Goal: Find specific page/section: Find specific page/section

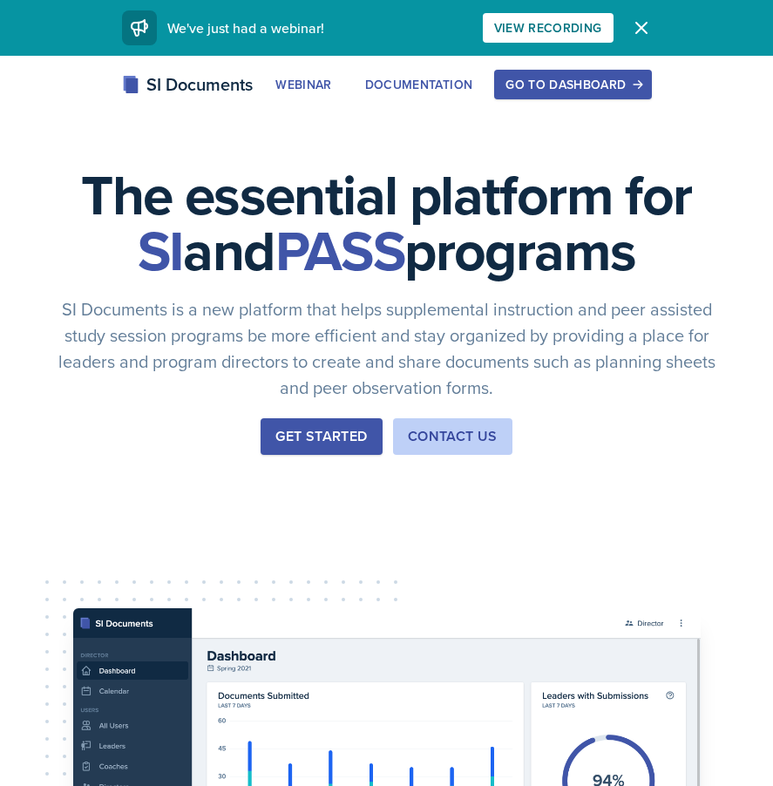
click at [567, 91] on div "Go to Dashboard" at bounding box center [573, 85] width 134 height 14
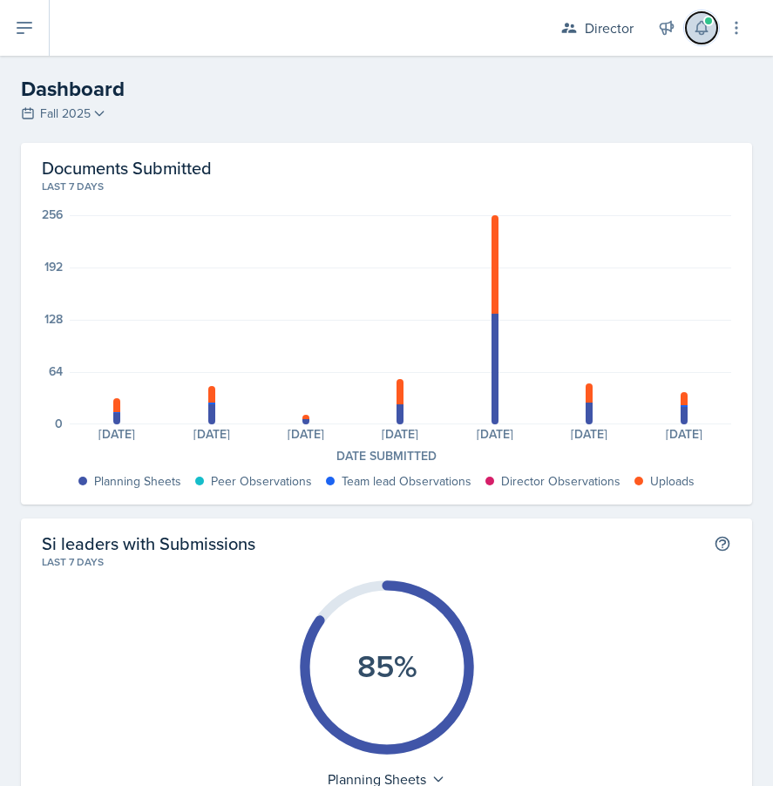
click at [706, 13] on button at bounding box center [701, 27] width 31 height 31
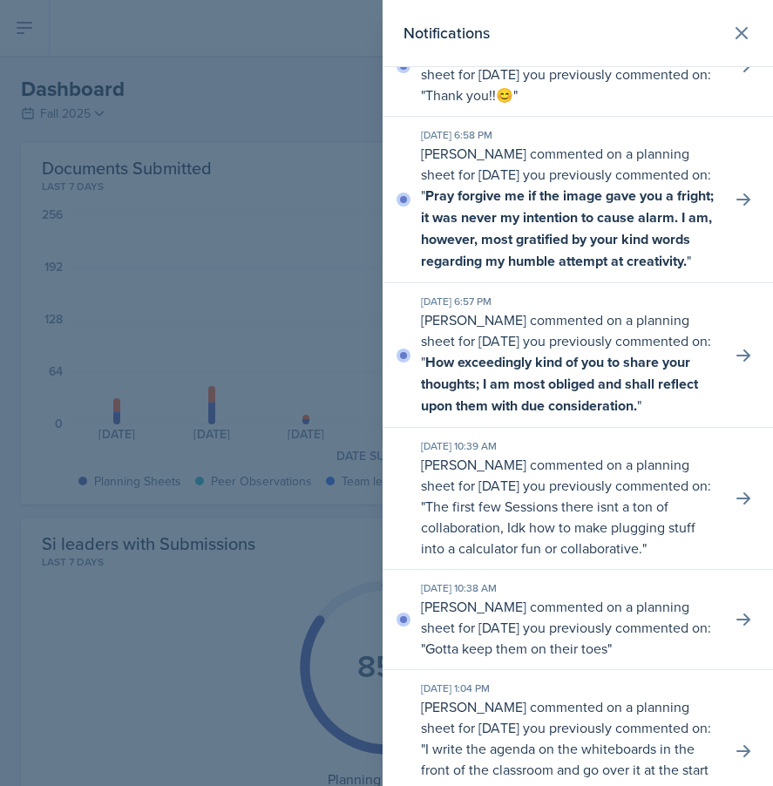
scroll to position [697, 0]
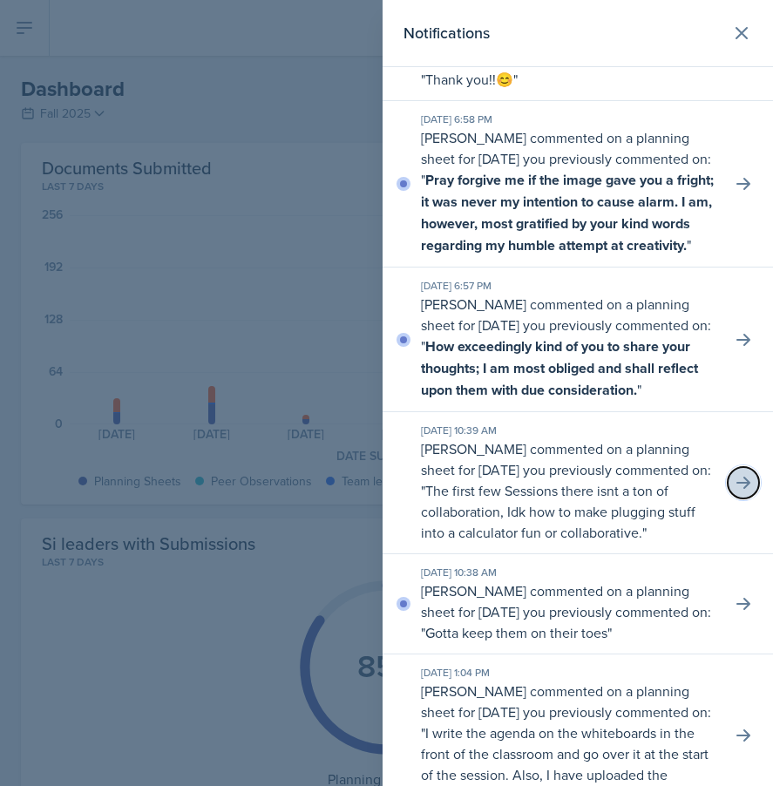
click at [737, 492] on icon at bounding box center [743, 482] width 17 height 17
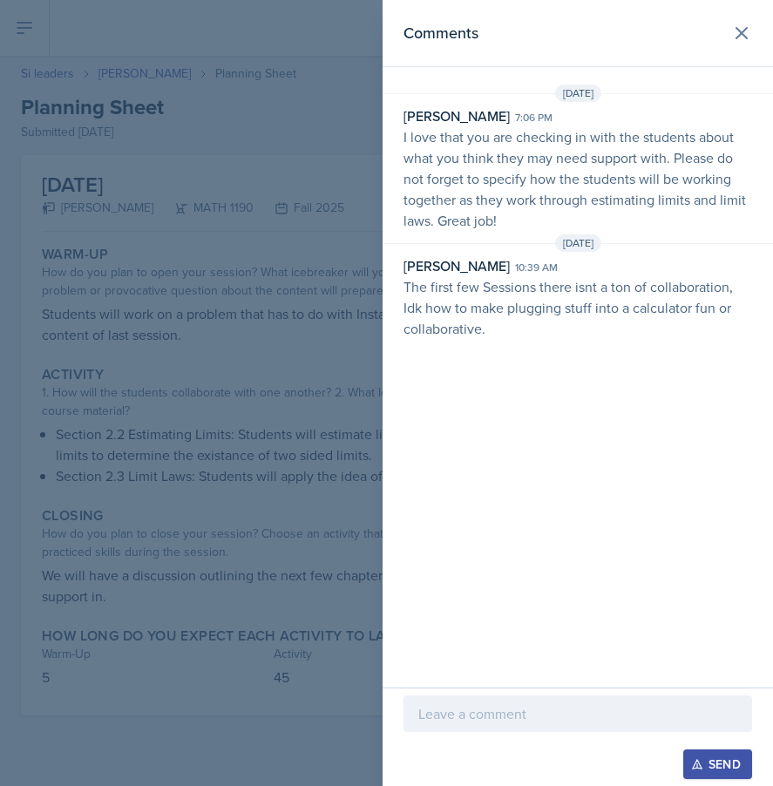
click at [181, 139] on div at bounding box center [386, 393] width 773 height 786
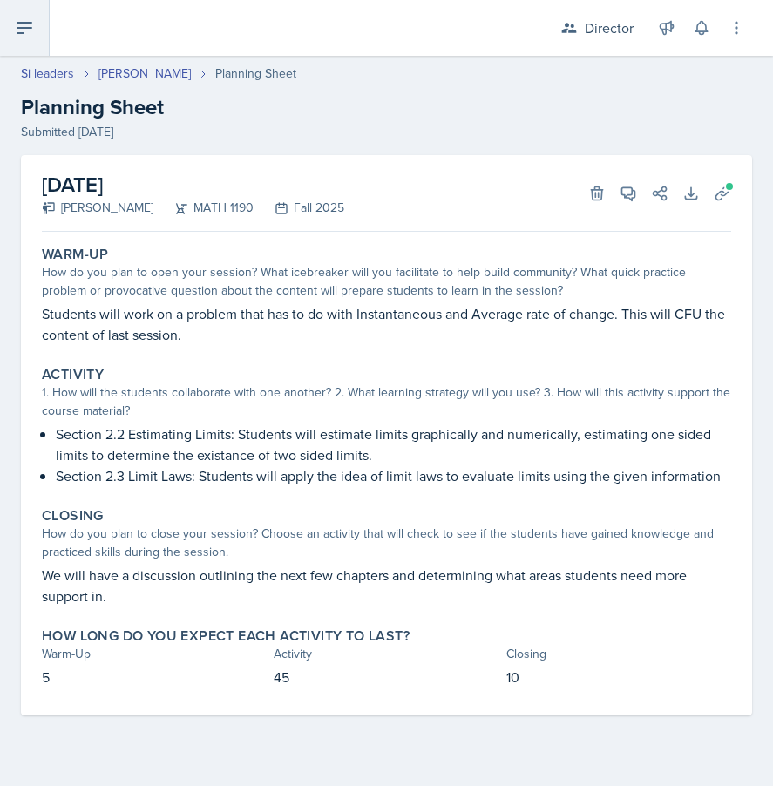
drag, startPoint x: 15, startPoint y: 37, endPoint x: 16, endPoint y: 26, distance: 10.5
click at [15, 35] on icon at bounding box center [24, 27] width 21 height 21
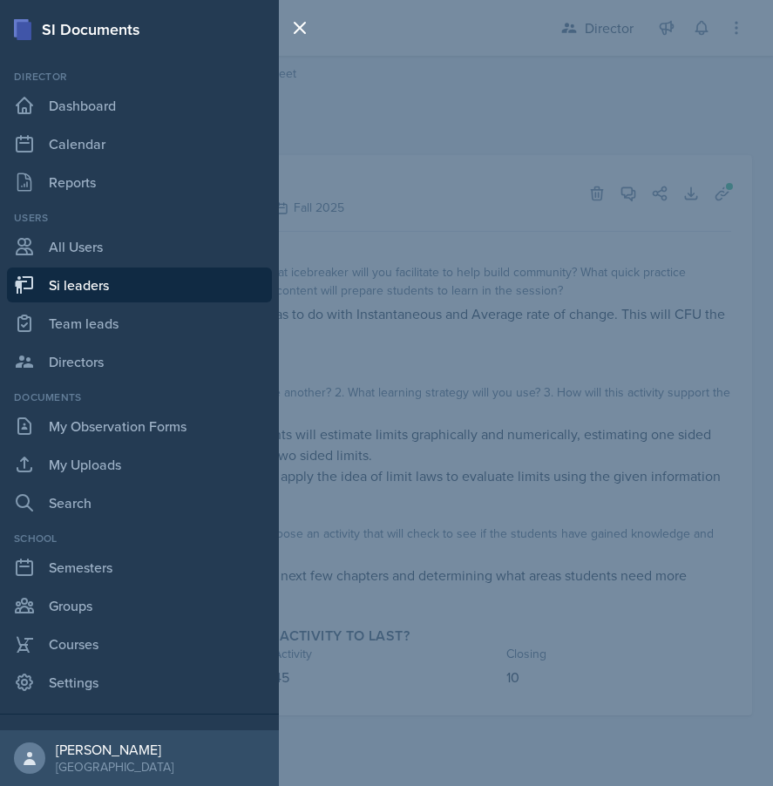
click at [130, 282] on link "Si leaders" at bounding box center [139, 285] width 265 height 35
select select "2bed604d-1099-4043-b1bc-2365e8740244"
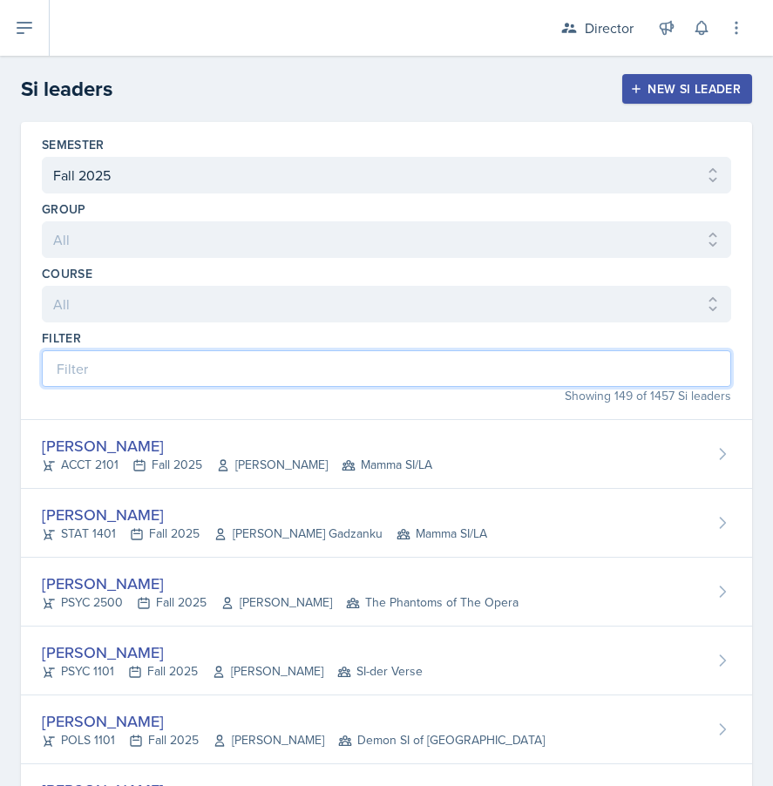
click at [296, 355] on input at bounding box center [387, 368] width 690 height 37
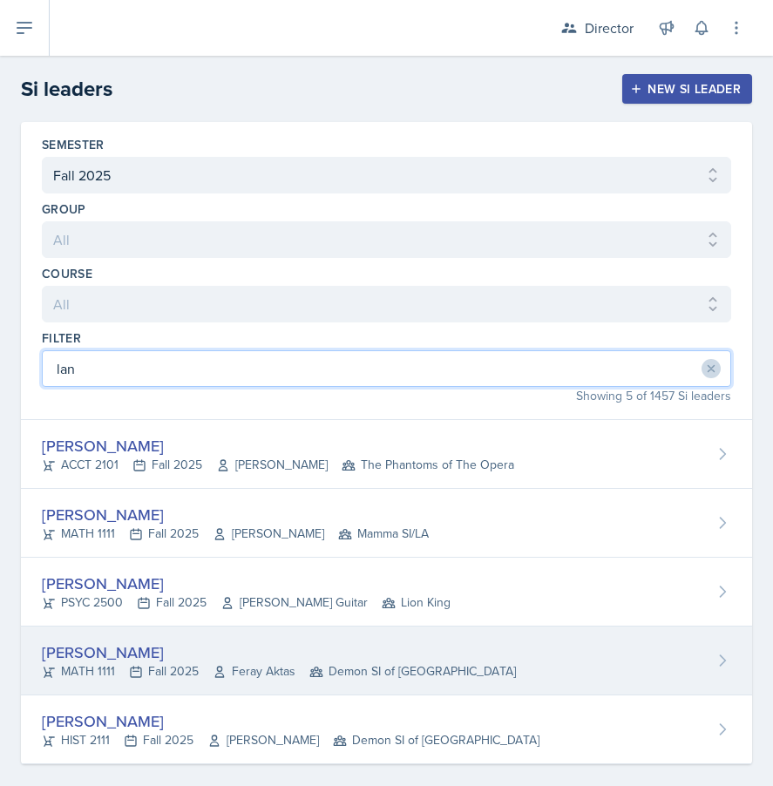
type input "lan"
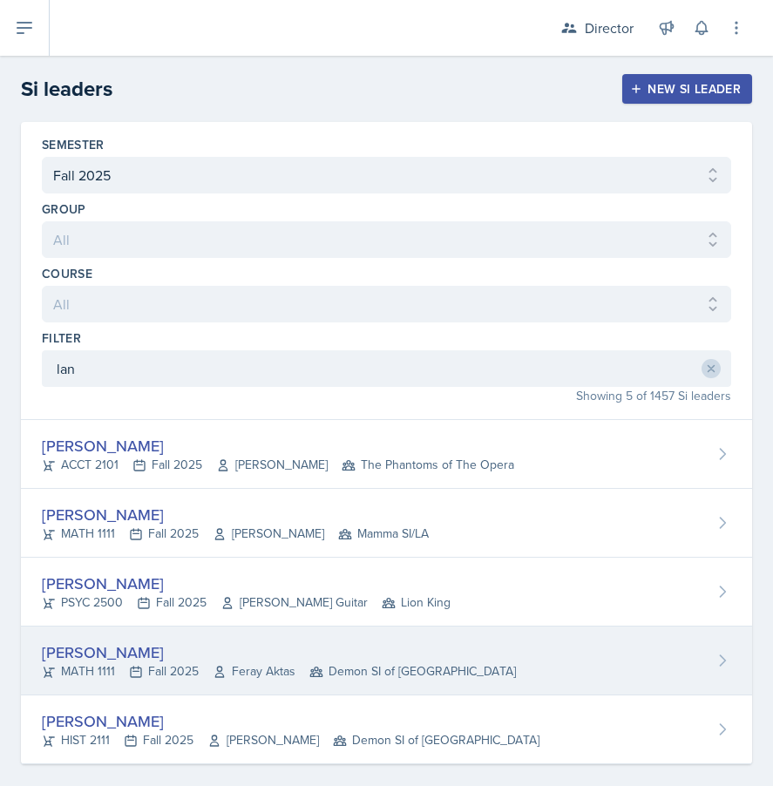
click at [108, 671] on div "MATH 1111 Fall 2025 Feray Aktas Demon SI of [GEOGRAPHIC_DATA]" at bounding box center [279, 672] width 474 height 18
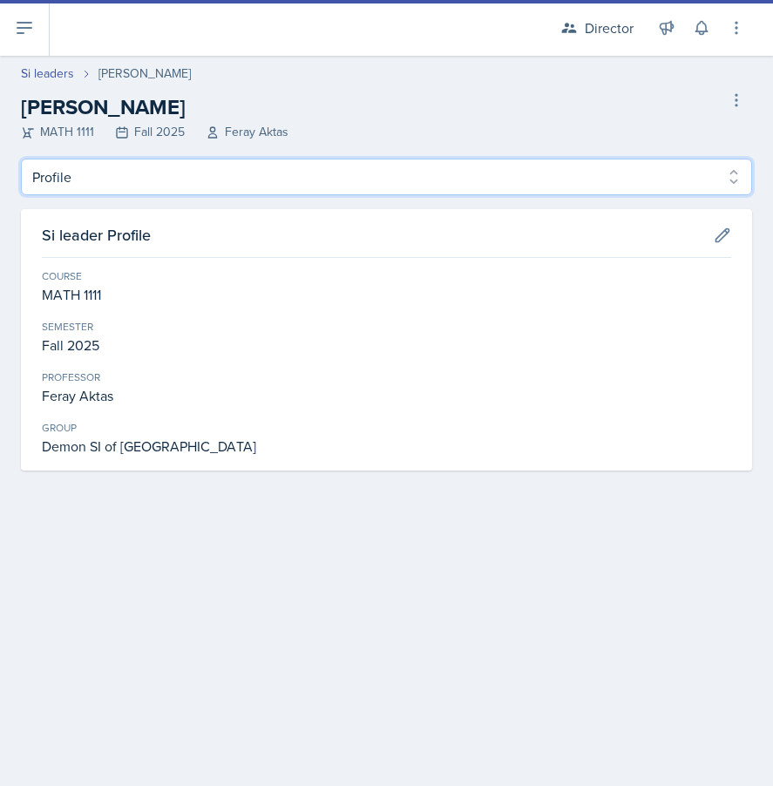
click at [156, 173] on select "Profile Planning Sheets Observation Forms Uploads" at bounding box center [386, 177] width 731 height 37
select select "Planning Sheets"
click at [21, 159] on select "Profile Planning Sheets Observation Forms Uploads" at bounding box center [386, 177] width 731 height 37
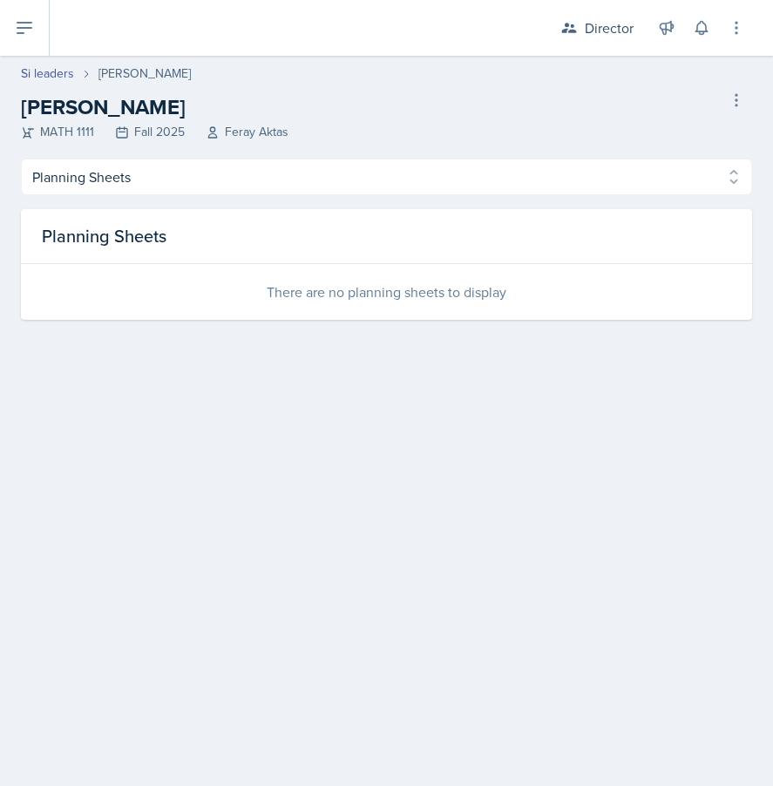
click at [153, 201] on div "Profile Planning Sheets Observation Forms Uploads Profile Planning Sheets Obser…" at bounding box center [386, 239] width 731 height 161
